Goal: Find specific page/section: Find specific page/section

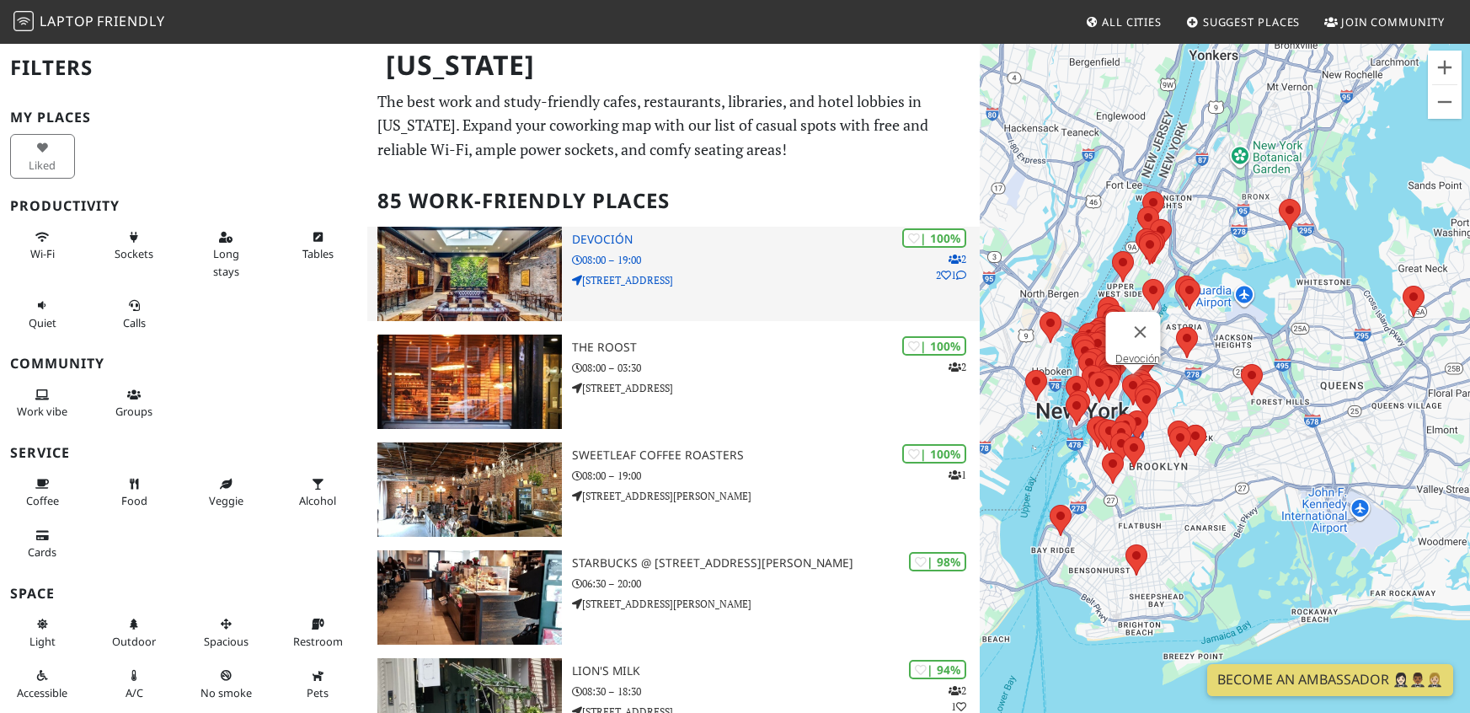
click at [668, 265] on p "08:00 – 19:00" at bounding box center [776, 260] width 409 height 16
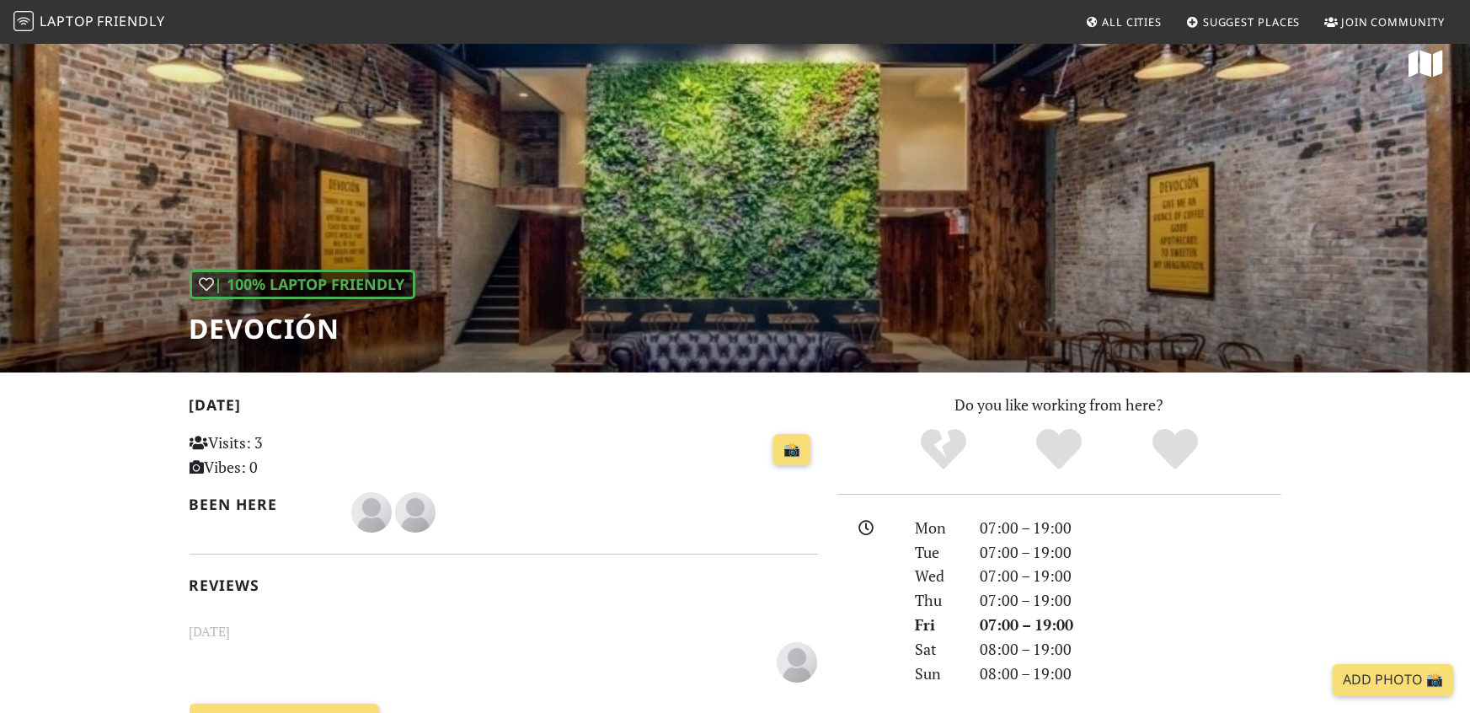
scroll to position [23, 0]
